Goal: Information Seeking & Learning: Learn about a topic

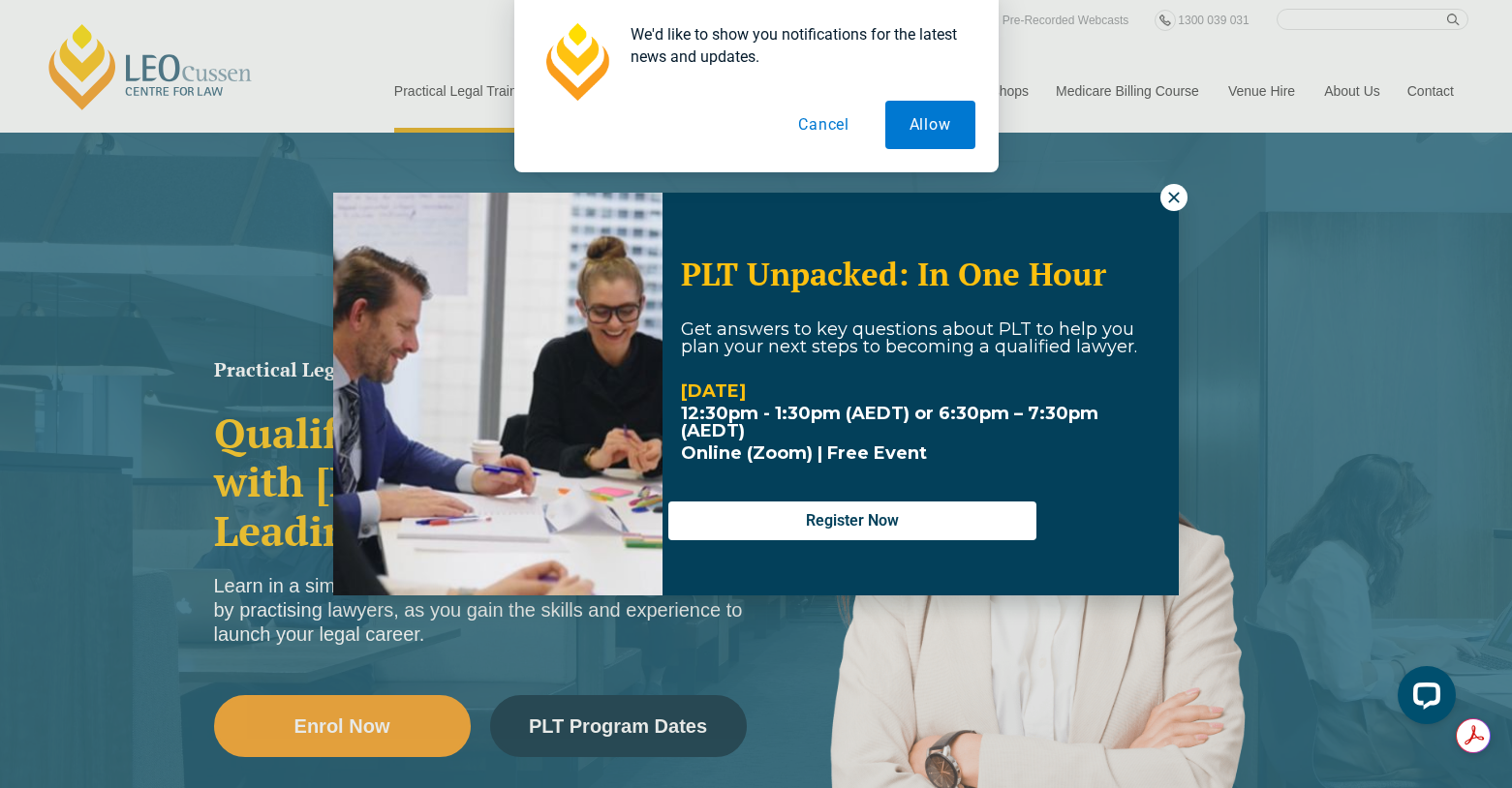
click at [829, 121] on button "Cancel" at bounding box center [823, 125] width 100 height 48
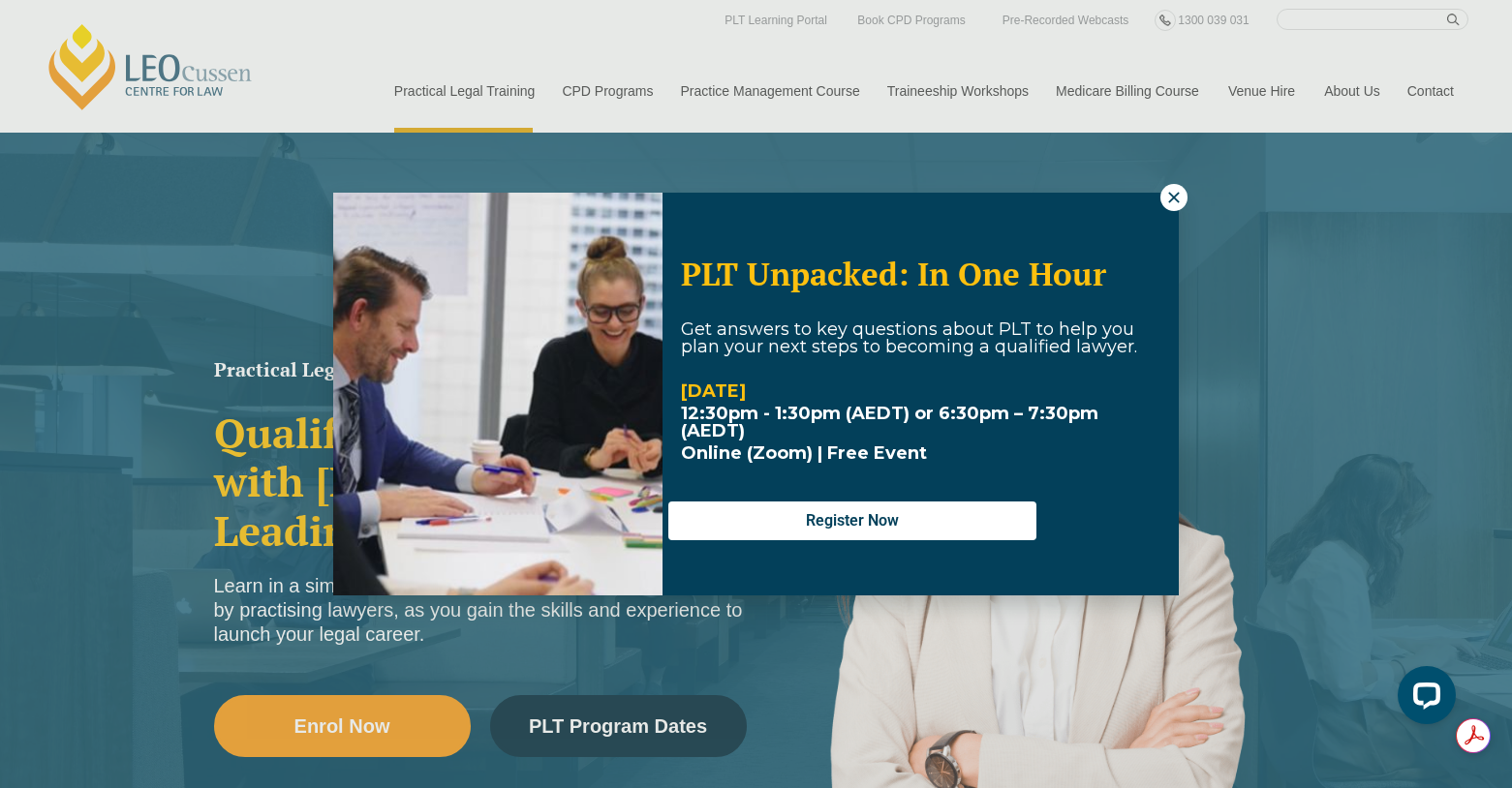
click at [1168, 197] on icon at bounding box center [1174, 197] width 17 height 17
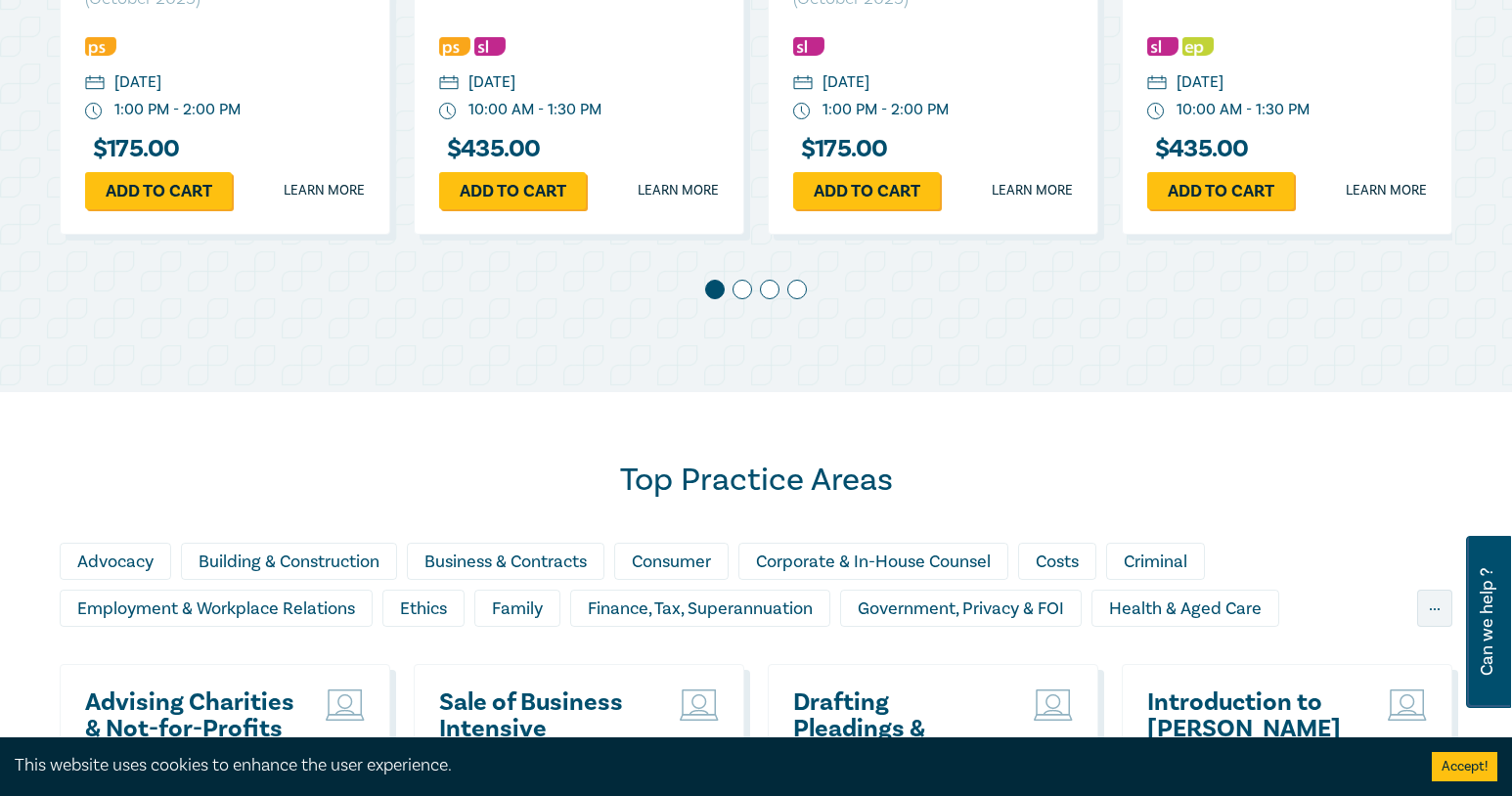
scroll to position [1565, 0]
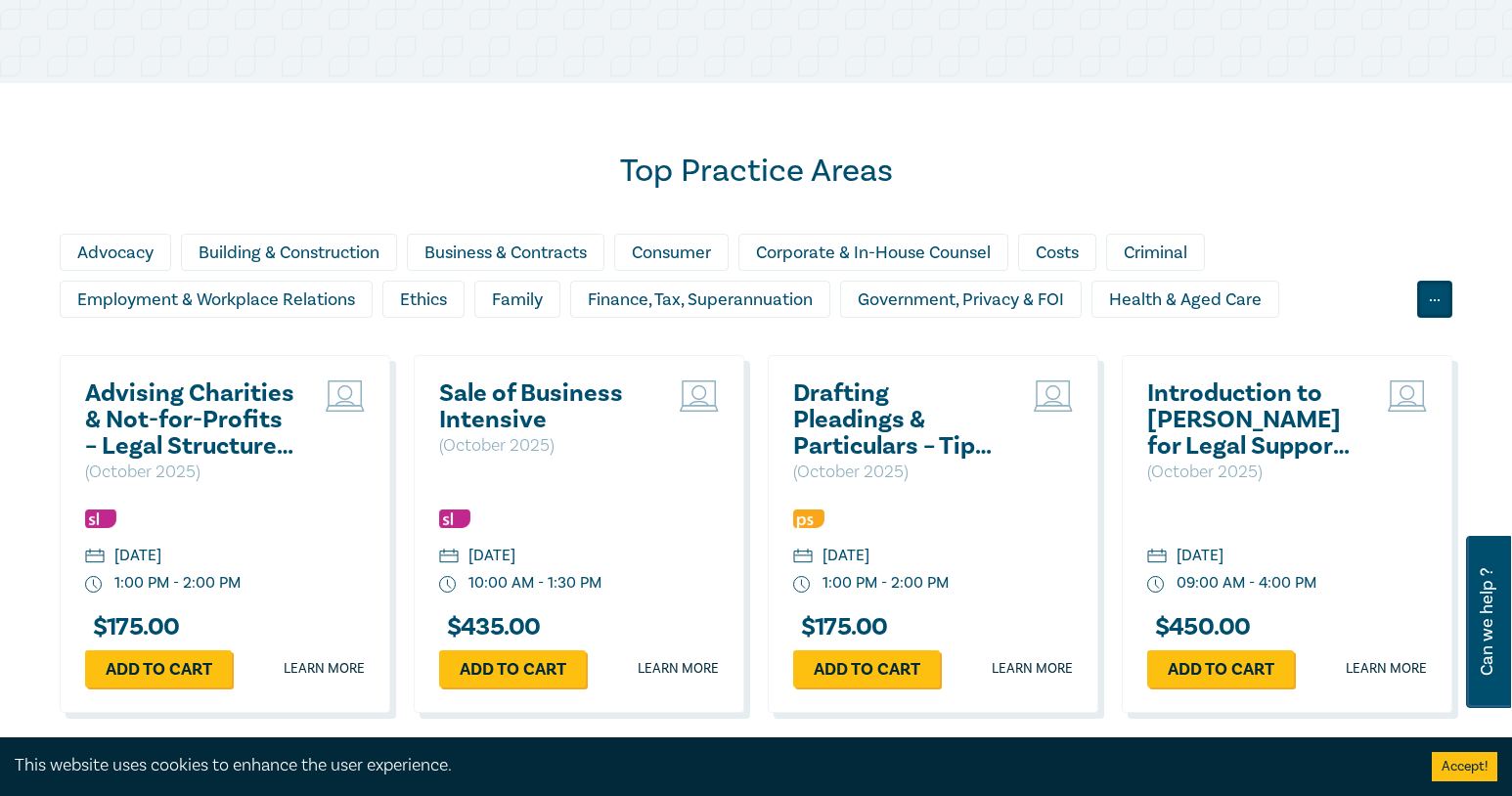
click at [1438, 301] on div "..." at bounding box center [1435, 299] width 35 height 37
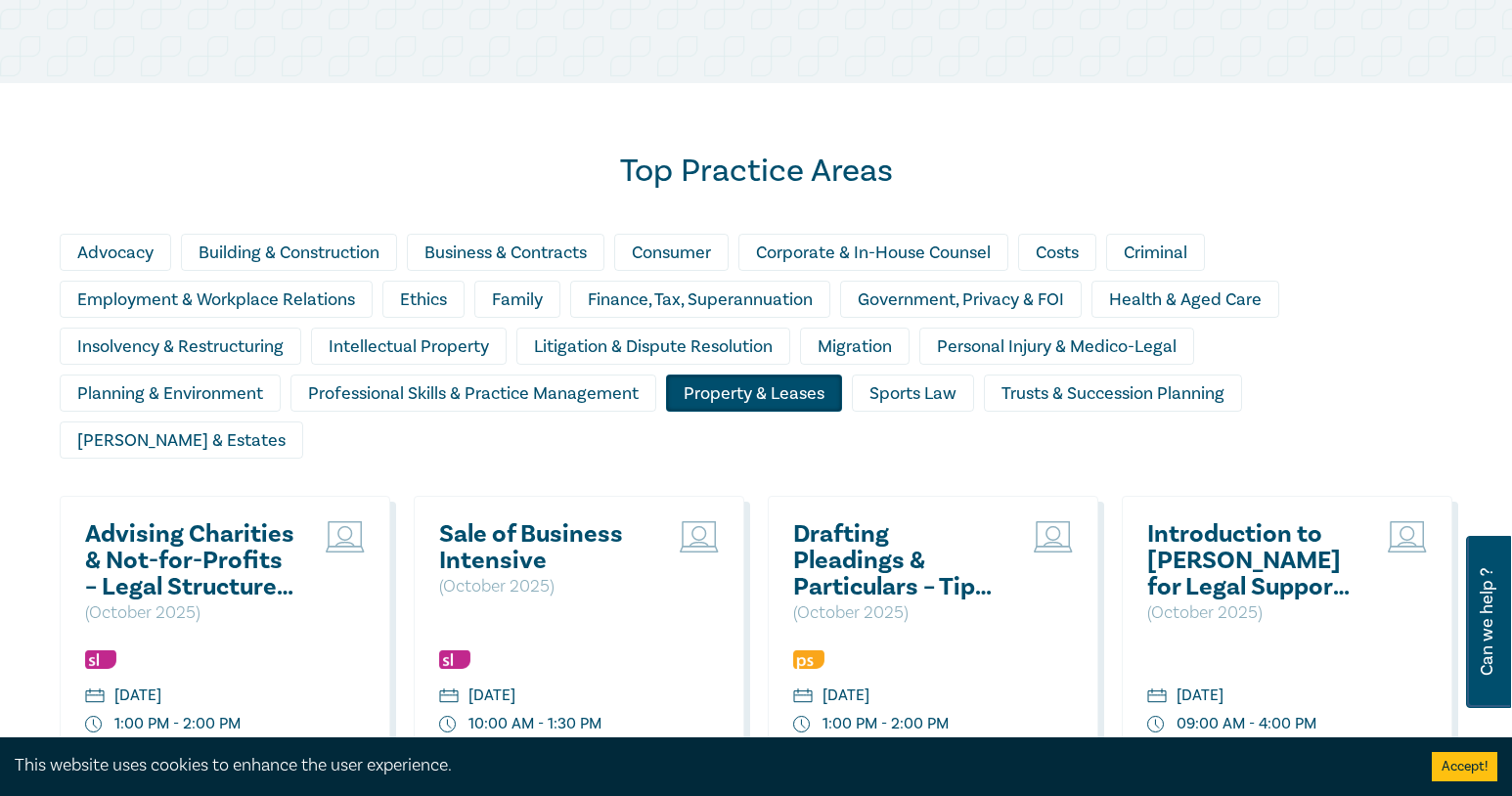
click at [708, 388] on div "Property & Leases" at bounding box center [754, 393] width 176 height 37
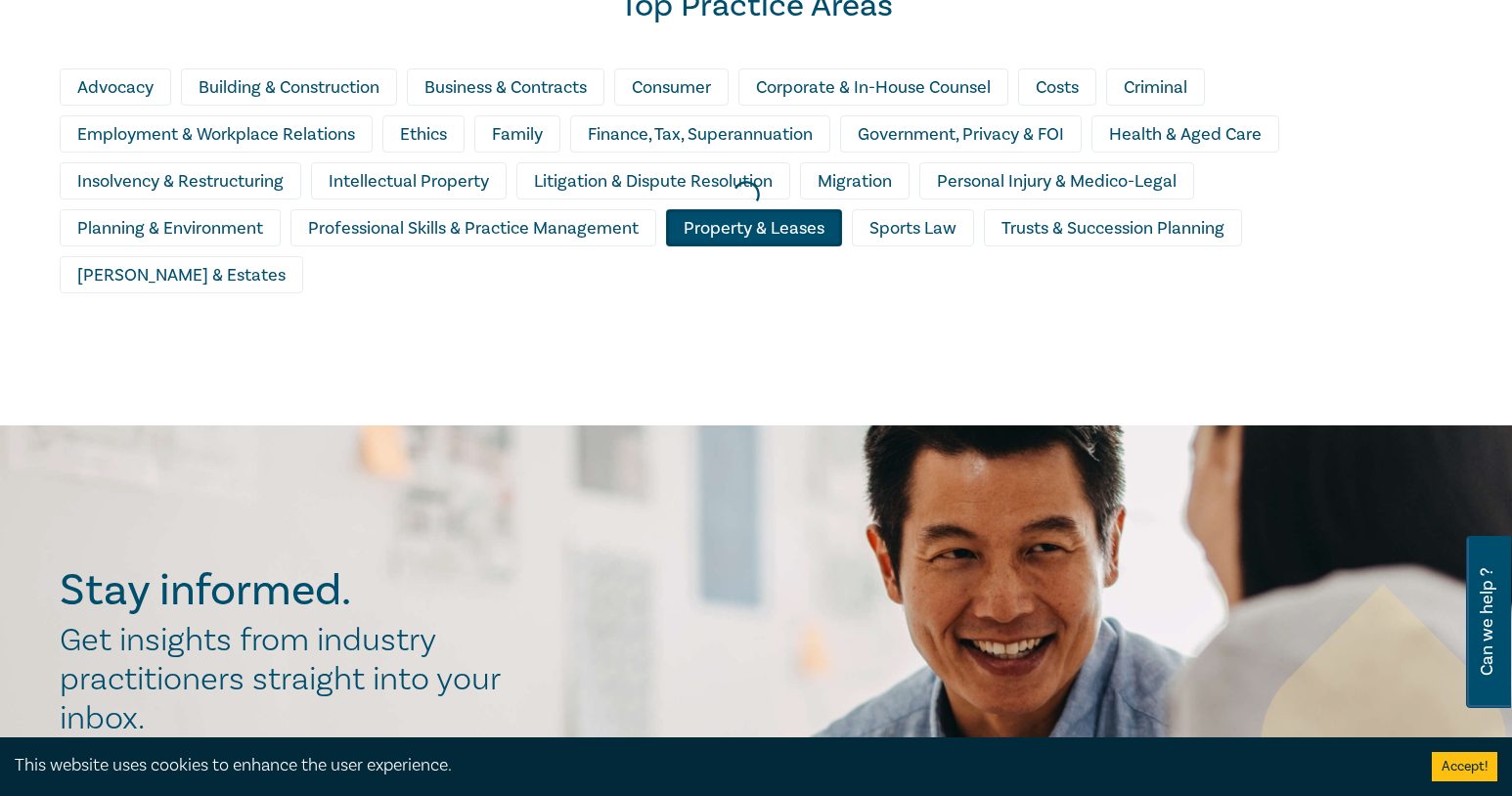
scroll to position [1760, 0]
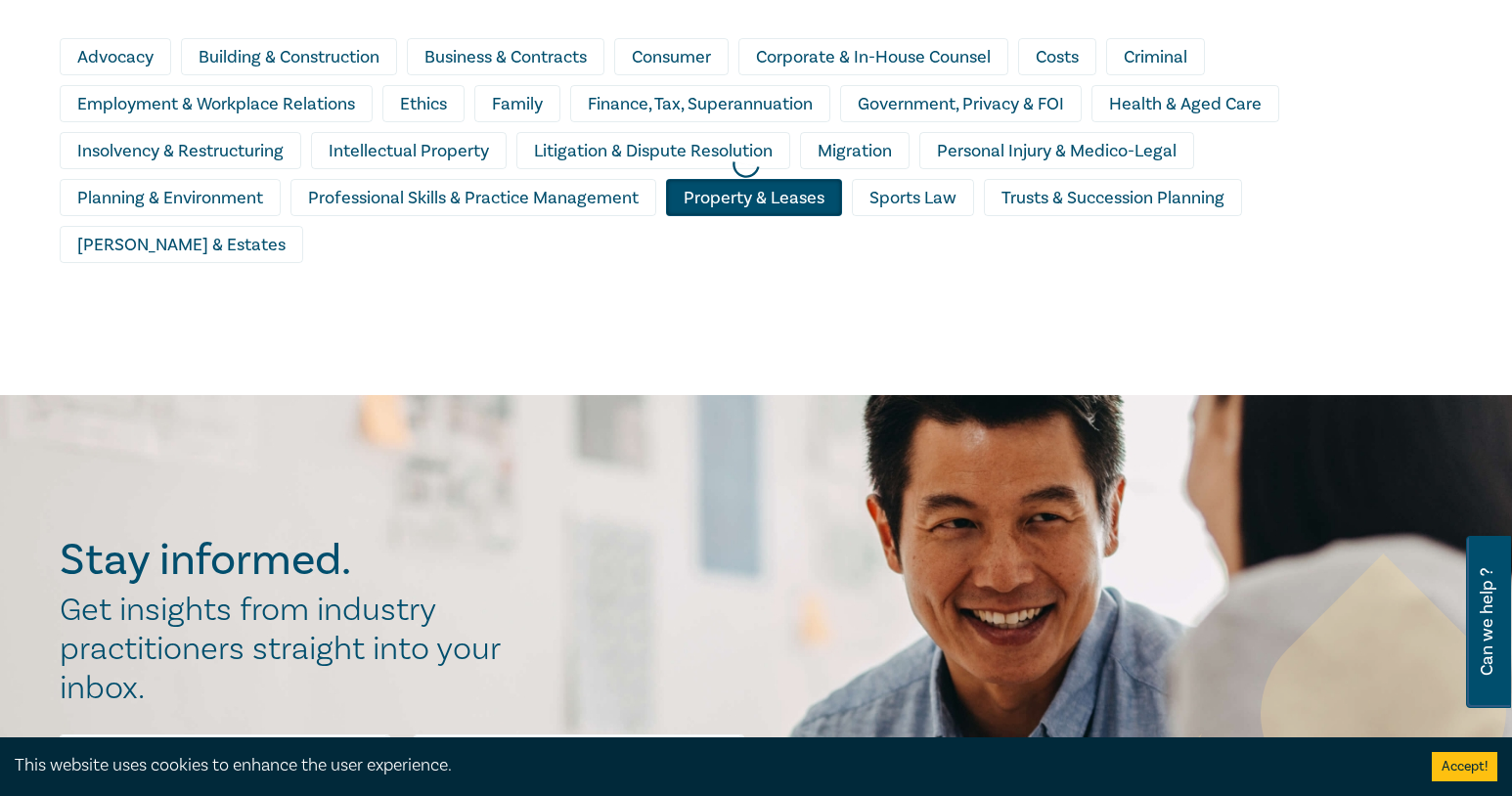
click at [1101, 254] on div at bounding box center [746, 164] width 1512 height 480
click at [1285, 87] on div at bounding box center [746, 164] width 1512 height 480
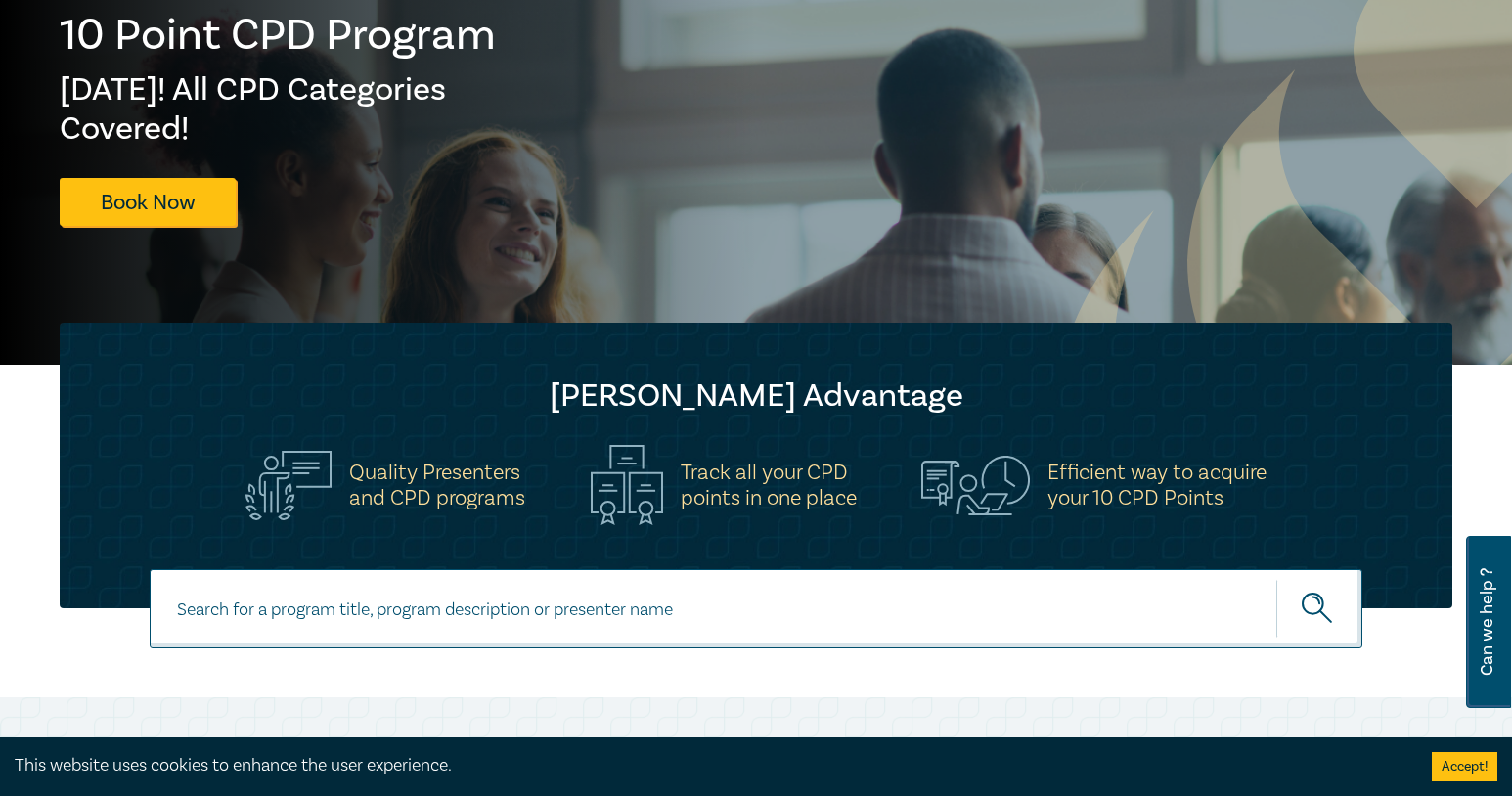
scroll to position [0, 0]
